Goal: Navigation & Orientation: Find specific page/section

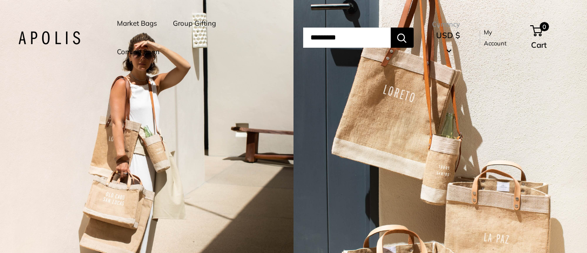
click at [146, 23] on link "Market Bags" at bounding box center [137, 23] width 40 height 13
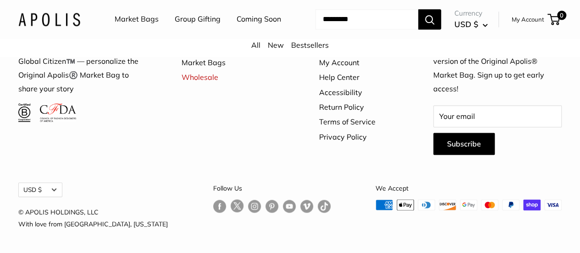
scroll to position [2558, 0]
